Goal: Check status

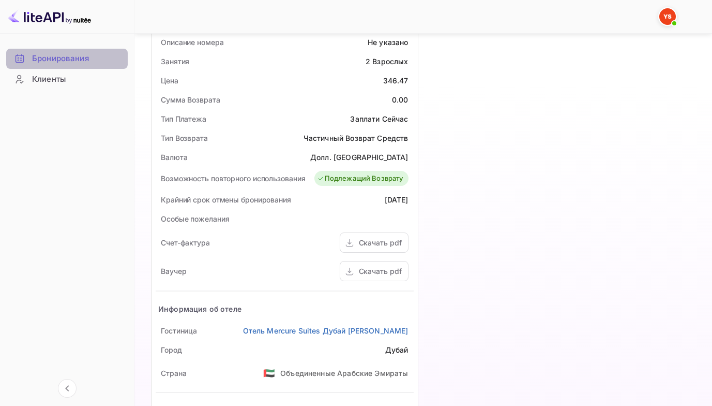
click at [38, 59] on ya-tr-span "Бронирования" at bounding box center [60, 59] width 57 height 12
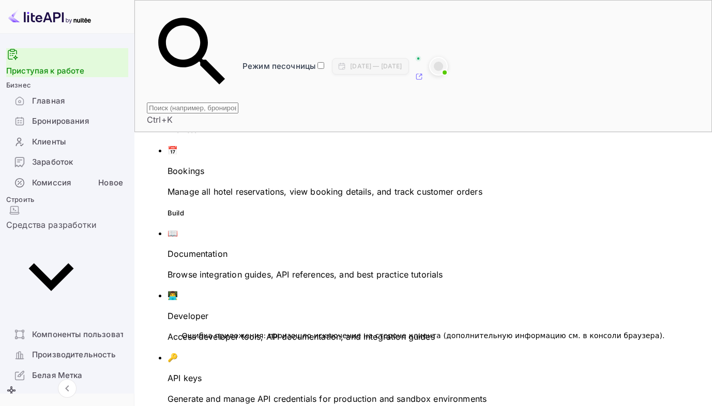
click at [186, 102] on input "text" at bounding box center [193, 107] width 92 height 11
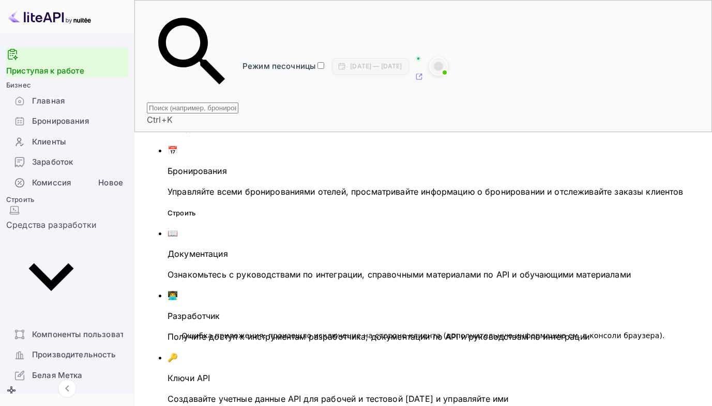
paste input "8969731"
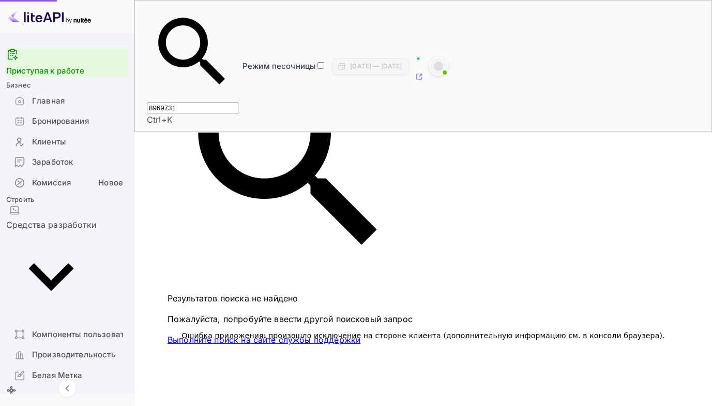
type input "8969731"
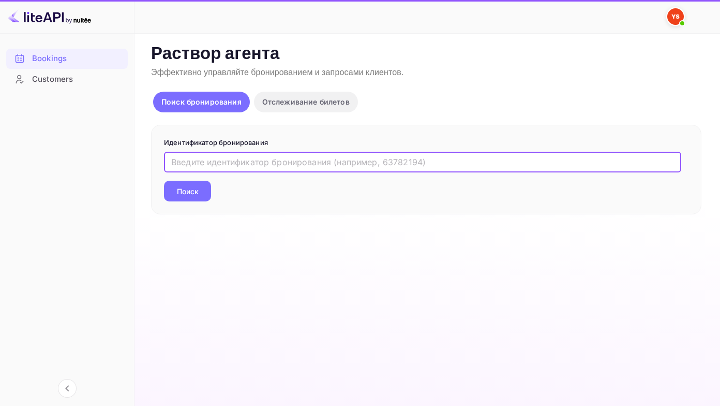
click at [186, 170] on input "text" at bounding box center [422, 162] width 517 height 21
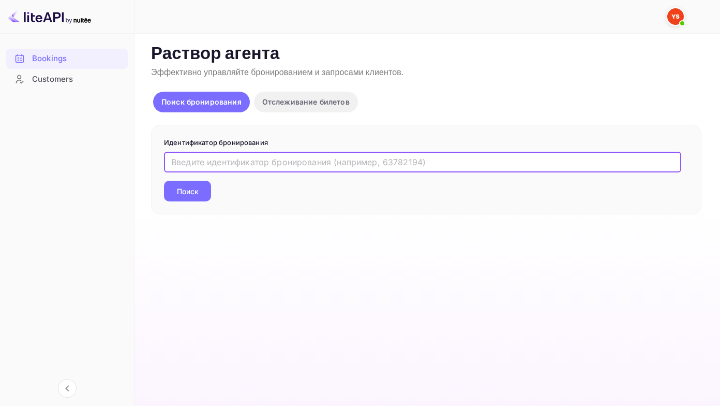
paste input "8969731"
click at [164, 181] on button "Поиск" at bounding box center [187, 191] width 47 height 21
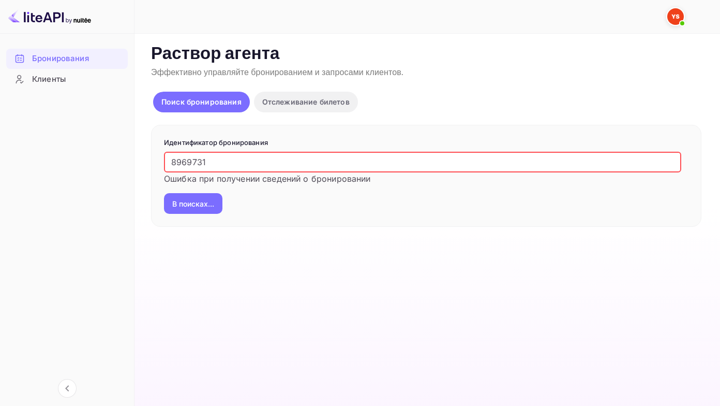
click at [170, 158] on input "8969731" at bounding box center [422, 162] width 517 height 21
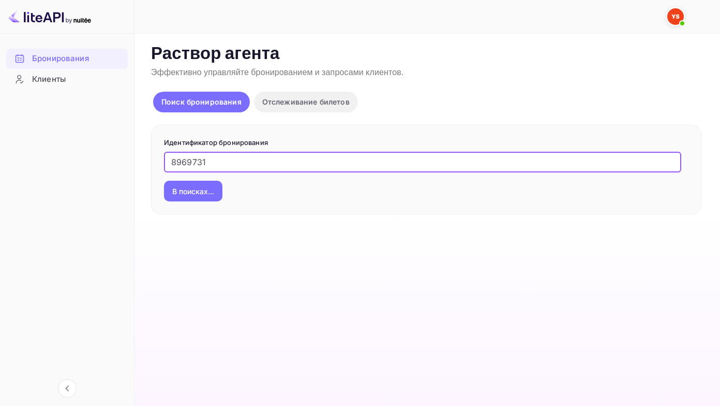
type input "8969731"
click at [164, 181] on button "В поисках..." at bounding box center [193, 191] width 58 height 21
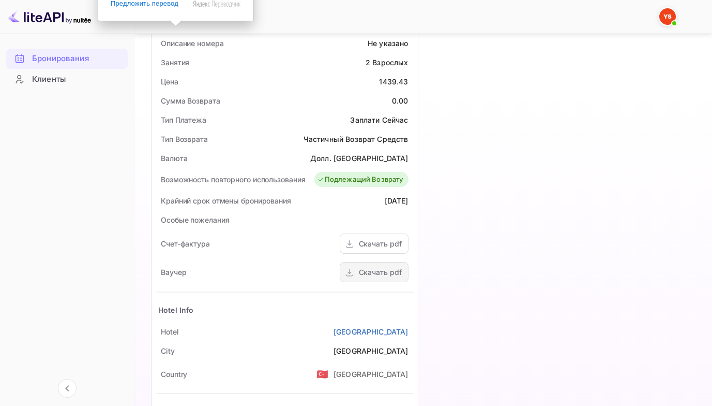
scroll to position [310, 0]
click at [354, 275] on icon at bounding box center [350, 271] width 10 height 11
